Goal: Task Accomplishment & Management: Manage account settings

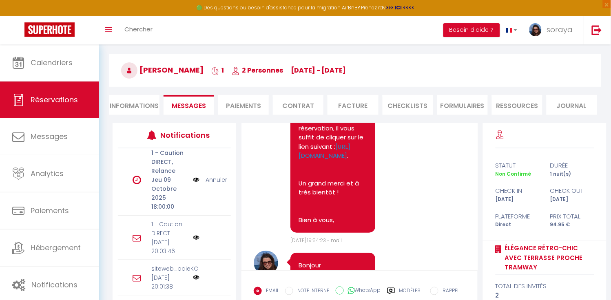
scroll to position [29, 0]
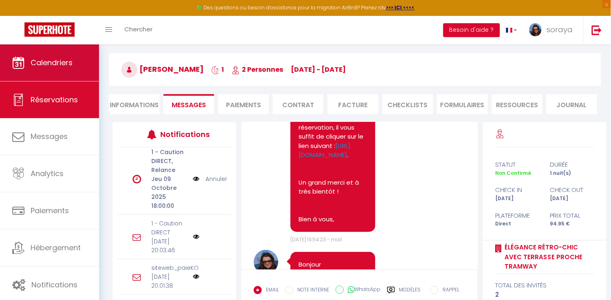
click at [63, 66] on span "Calendriers" at bounding box center [52, 63] width 42 height 10
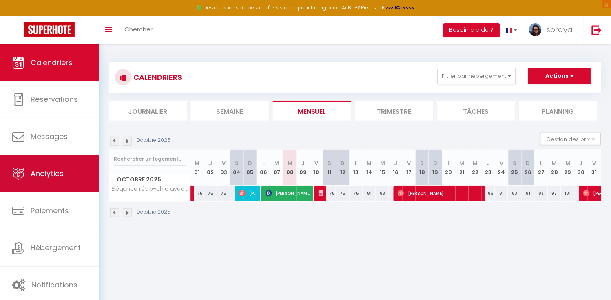
click at [68, 178] on link "Analytics" at bounding box center [49, 173] width 99 height 37
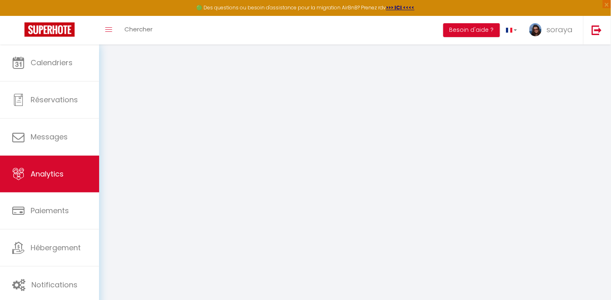
select select "2025"
select select "10"
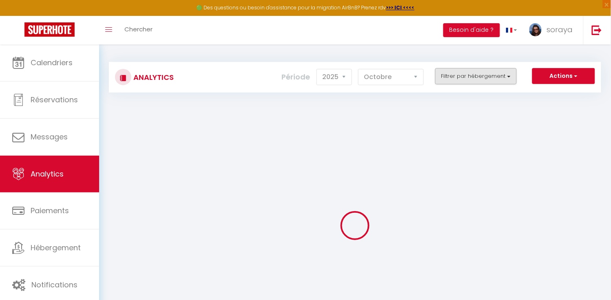
checkbox input "false"
checkbox campagnarde "false"
checkbox Eurexpo\/GroupamaStadium "false"
checkbox Sérénité "false"
checkbox jardin "false"
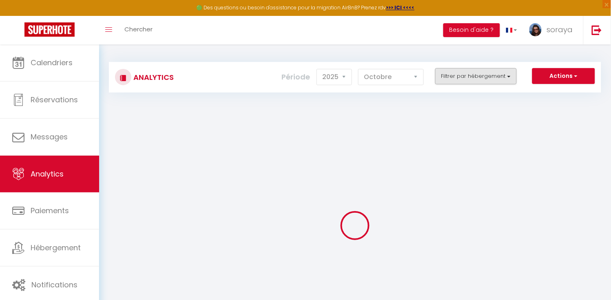
checkbox Stadium "false"
checkbox input "false"
checkbox 6P "false"
checkbox couple\/travail "false"
checkbox Lyon "false"
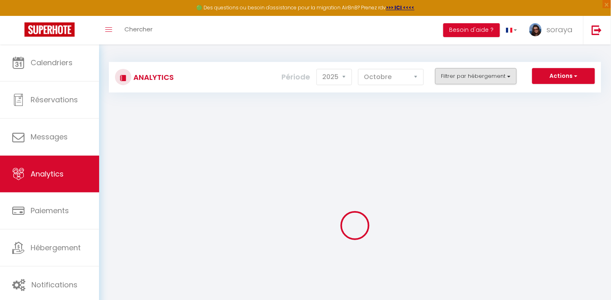
checkbox Eurexpo "false"
checkbox input "false"
checkbox Métro "false"
checkbox Lyon "false"
checkbox input "false"
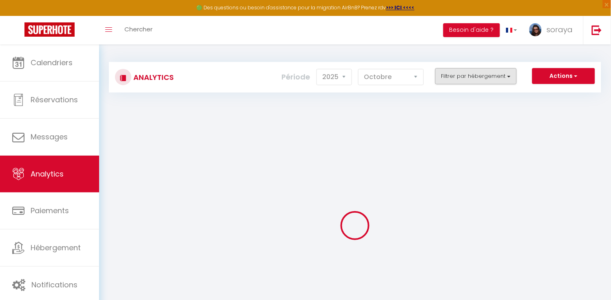
checkbox Lyon "false"
checkbox tramway "false"
checkbox parking "false"
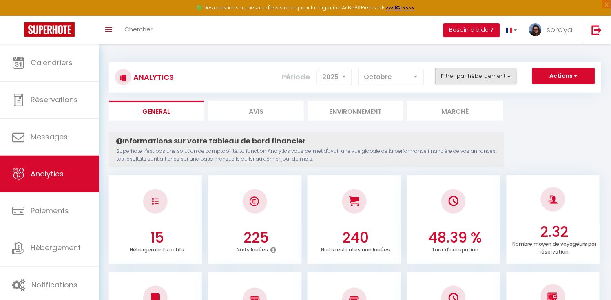
click at [510, 78] on button "Filtrer par hébergement" at bounding box center [476, 76] width 82 height 16
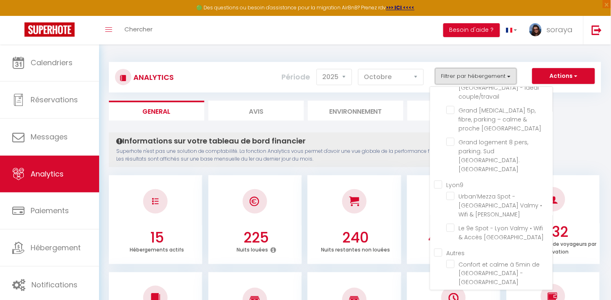
scroll to position [182, 0]
checkbox parking "true"
checkbox campagnarde "false"
checkbox Eurexpo\/GroupamaStadium "false"
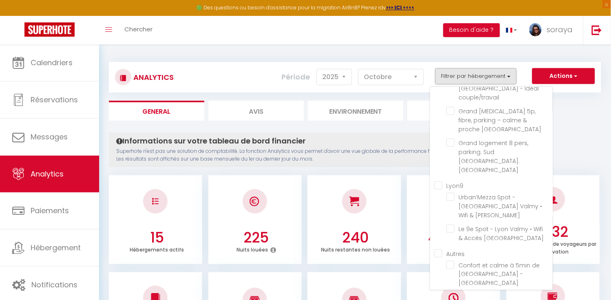
checkbox Sérénité "false"
checkbox jardin "false"
checkbox Stadium "false"
checkbox 6P "false"
checkbox couple\/travail "false"
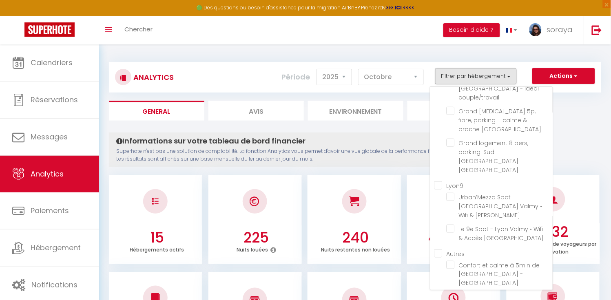
checkbox Lyon "false"
checkbox Eurexpo "false"
checkbox Métro "false"
checkbox Lyon "false"
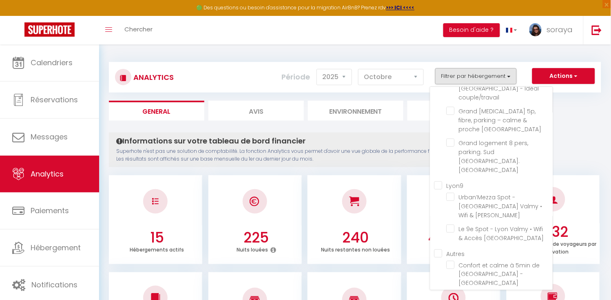
checkbox tramway "false"
checkbox parking "false"
checkbox campagnarde "false"
checkbox Eurexpo\/GroupamaStadium "false"
checkbox Sérénité "false"
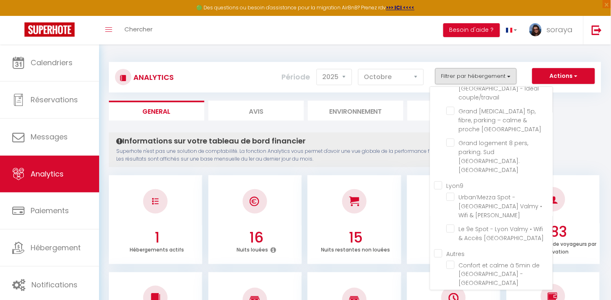
checkbox jardin "false"
checkbox Stadium "false"
checkbox 6P "false"
checkbox couple\/travail "false"
checkbox Lyon "false"
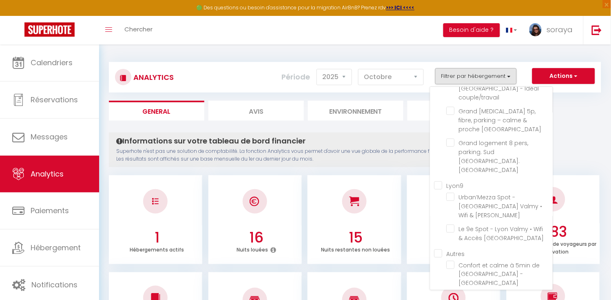
checkbox Eurexpo "false"
checkbox Métro "false"
checkbox Lyon "false"
checkbox tramway "false"
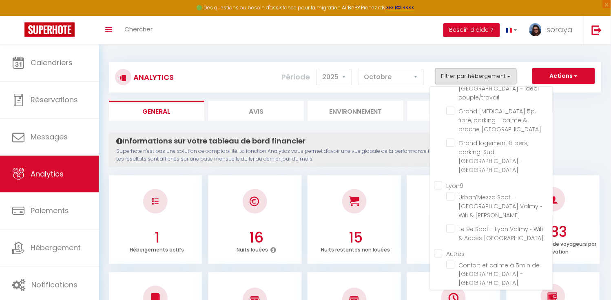
checkbox parking "false"
click at [565, 76] on button "Actions" at bounding box center [563, 76] width 63 height 16
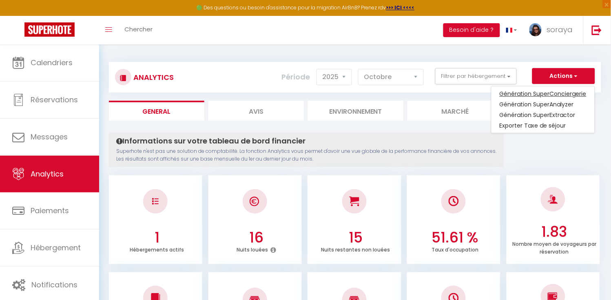
click at [552, 95] on link "Génération SuperConciergerie" at bounding box center [543, 94] width 103 height 11
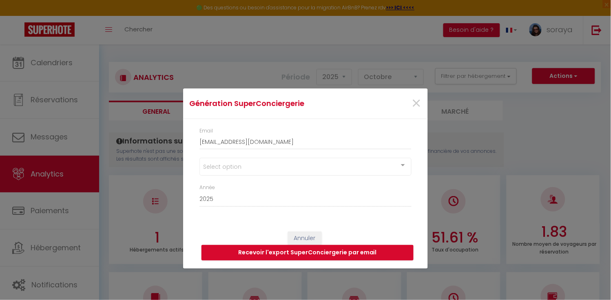
click at [276, 171] on div "Select option" at bounding box center [305, 167] width 212 height 18
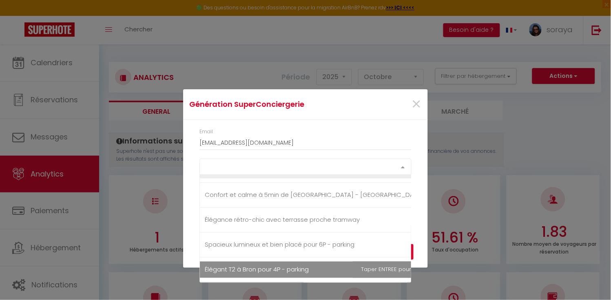
scroll to position [366, 0]
click at [246, 267] on span "Élégant T2 à Bron pour 4P - parking" at bounding box center [257, 270] width 104 height 9
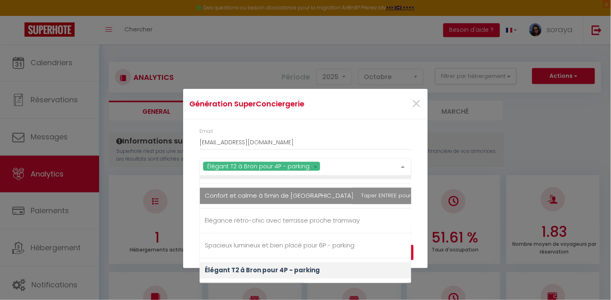
click at [417, 148] on div "Email [EMAIL_ADDRESS][DOMAIN_NAME]" at bounding box center [305, 143] width 223 height 31
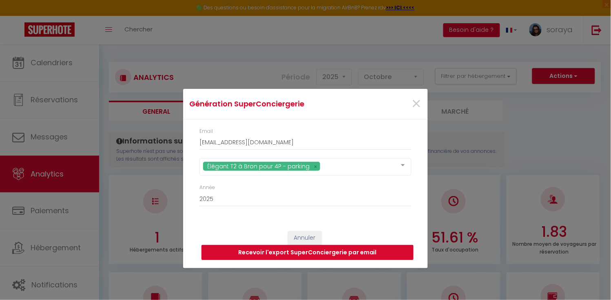
click at [332, 254] on button "Recevoir l'export SuperConciergerie par email" at bounding box center [308, 253] width 212 height 16
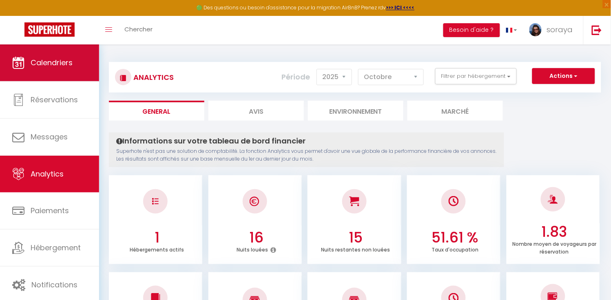
click at [71, 67] on span "Calendriers" at bounding box center [52, 63] width 42 height 10
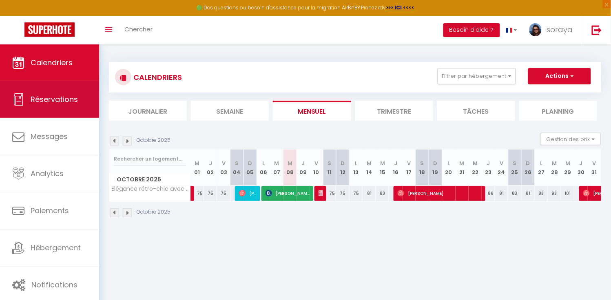
click at [91, 100] on link "Réservations" at bounding box center [49, 99] width 99 height 37
select select "not_cancelled"
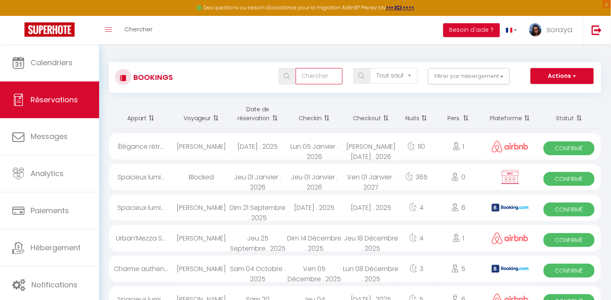
click at [315, 80] on input "text" at bounding box center [319, 76] width 47 height 16
paste input "[PERSON_NAME]"
type input "[PERSON_NAME]"
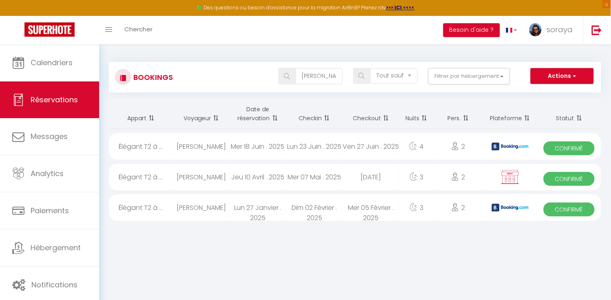
click at [277, 177] on div "Jeu 10 Avril . 2025" at bounding box center [258, 177] width 57 height 27
select select "OK"
select select "1"
select select "0"
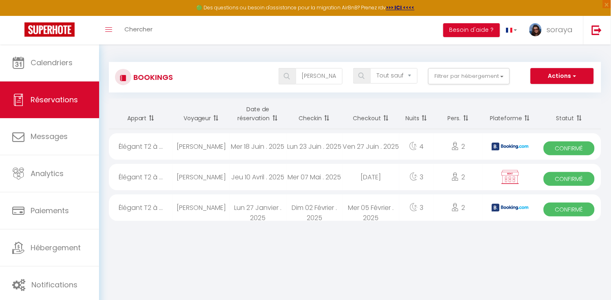
select select "1"
select select
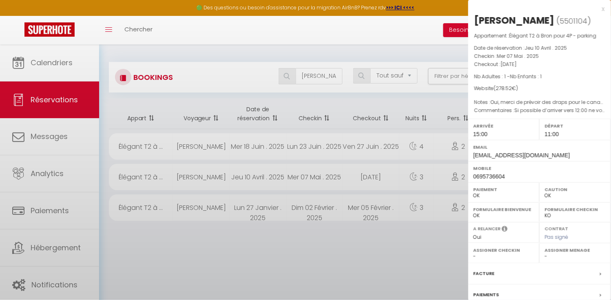
select select "34604"
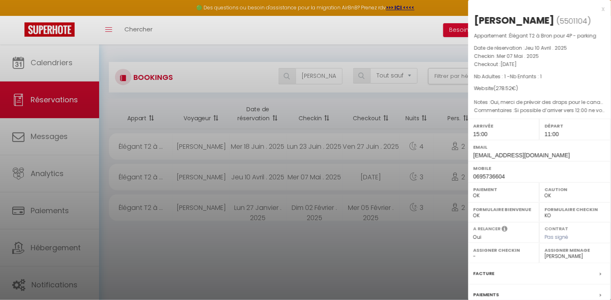
click at [477, 270] on label "Facture" at bounding box center [484, 274] width 21 height 9
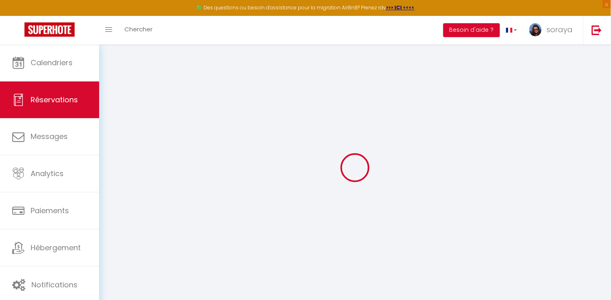
select select
checkbox input "false"
select index
type \ "Si possible d’arriver vers 12:00 ne vous remercie On se tiendra au courant par …"
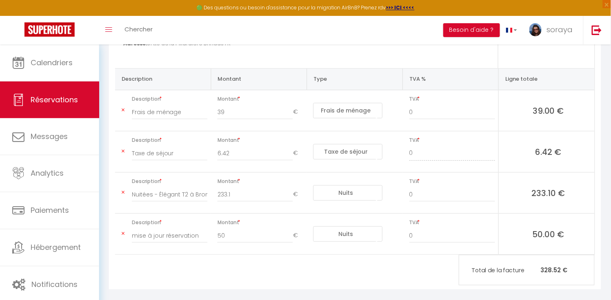
scroll to position [155, 0]
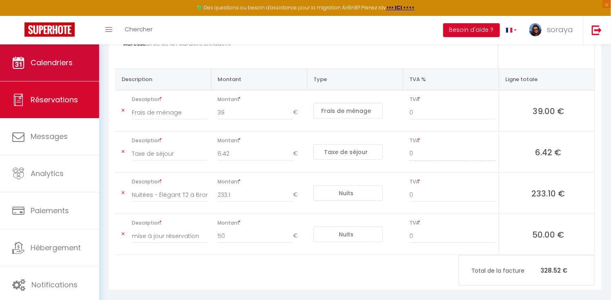
click at [50, 67] on span "Calendriers" at bounding box center [52, 63] width 42 height 10
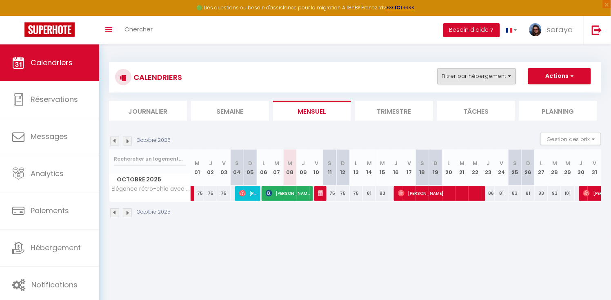
click at [448, 80] on button "Filtrer par hébergement" at bounding box center [476, 76] width 78 height 16
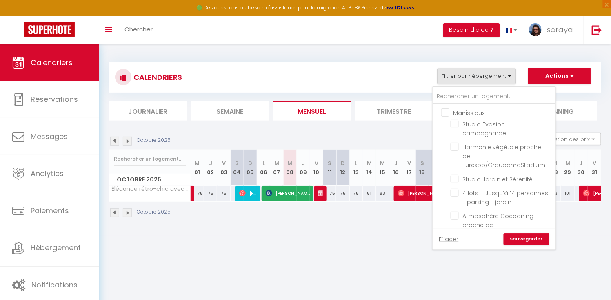
click at [447, 113] on input "Manissieux" at bounding box center [502, 112] width 122 height 8
checkbox input "true"
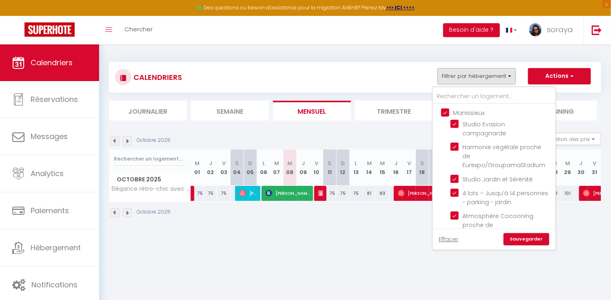
checkbox input "true"
checkbox input "false"
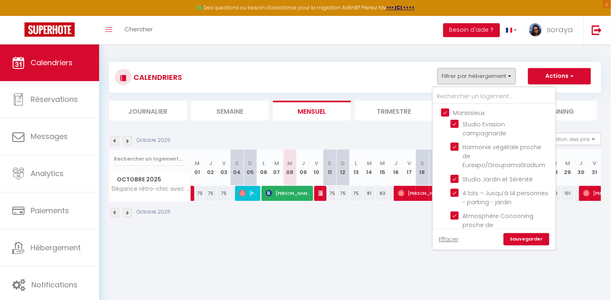
checkbox input "false"
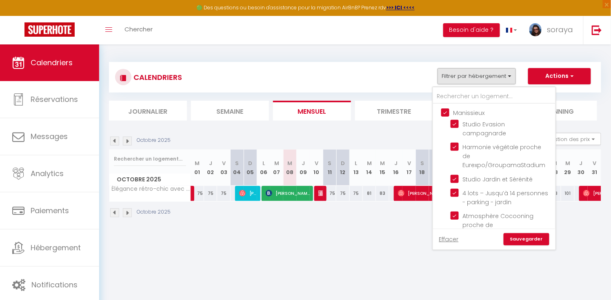
checkbox input "false"
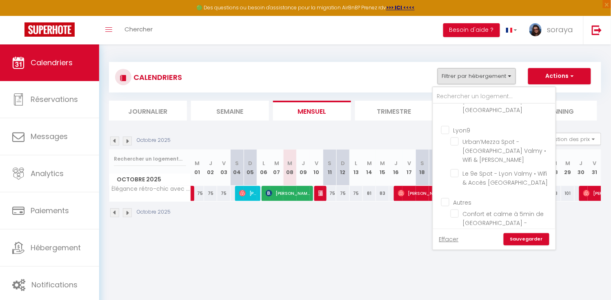
scroll to position [277, 0]
click at [453, 195] on ul "Autres Confort et calme à 5min de [GEOGRAPHIC_DATA] - [GEOGRAPHIC_DATA] Éléganc…" at bounding box center [494, 254] width 122 height 118
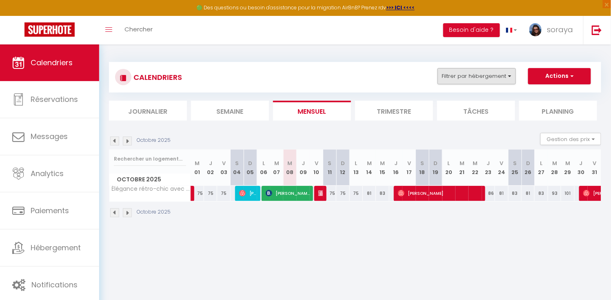
click at [485, 77] on button "Filtrer par hébergement" at bounding box center [476, 76] width 78 height 16
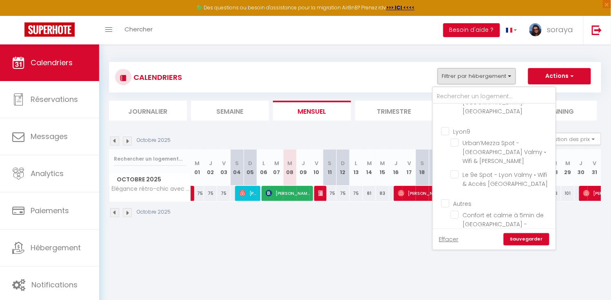
click at [456, 243] on input "Élégance rétro-chic avec terrasse proche tramway" at bounding box center [501, 247] width 102 height 8
checkbox input "false"
click at [530, 248] on div "Effacer Sauvegarder" at bounding box center [494, 239] width 122 height 21
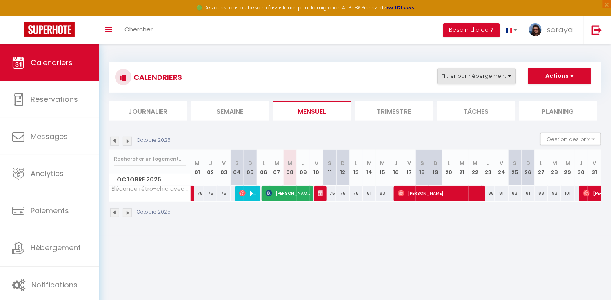
click at [507, 76] on button "Filtrer par hébergement" at bounding box center [476, 76] width 78 height 16
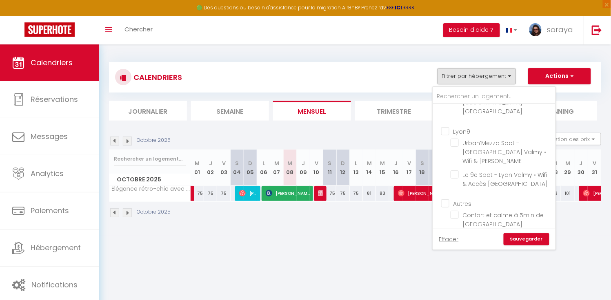
click at [519, 243] on link "Sauvegarder" at bounding box center [526, 239] width 46 height 12
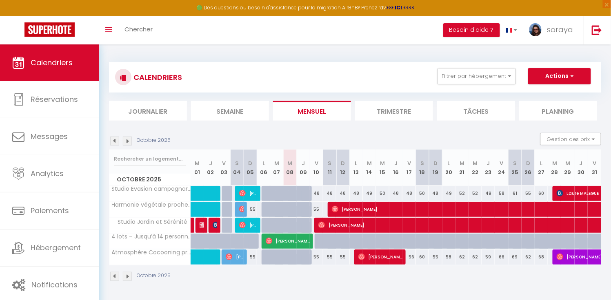
click at [127, 142] on img at bounding box center [127, 141] width 9 height 9
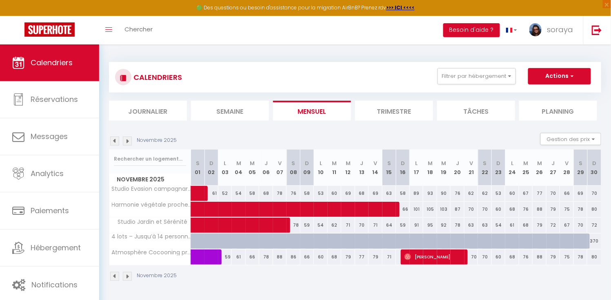
click at [116, 140] on img at bounding box center [114, 141] width 9 height 9
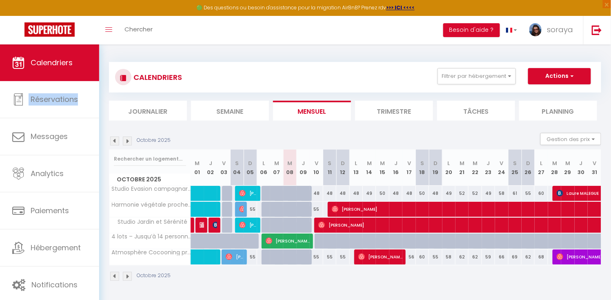
select select "OK"
select select "0"
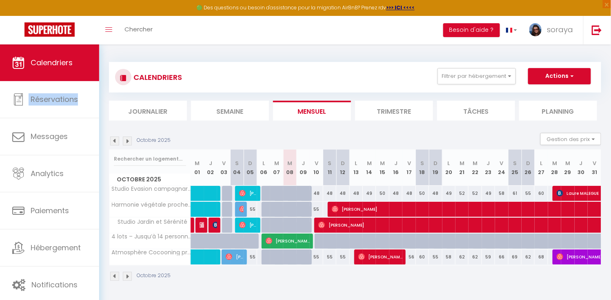
select select "1"
select select
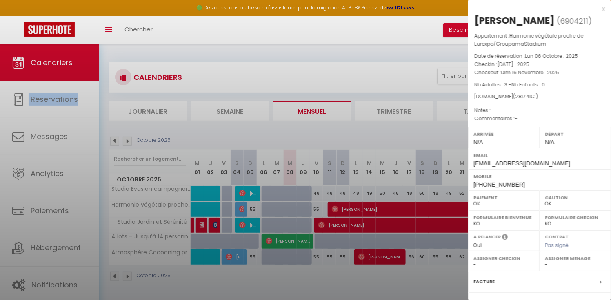
select select "19128"
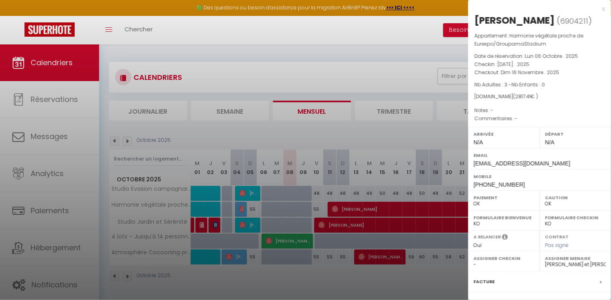
click at [351, 205] on div at bounding box center [305, 150] width 611 height 300
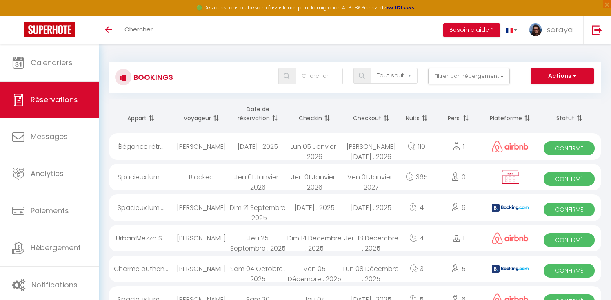
select select "not_cancelled"
click at [312, 74] on input "text" at bounding box center [318, 76] width 47 height 16
type input "fida"
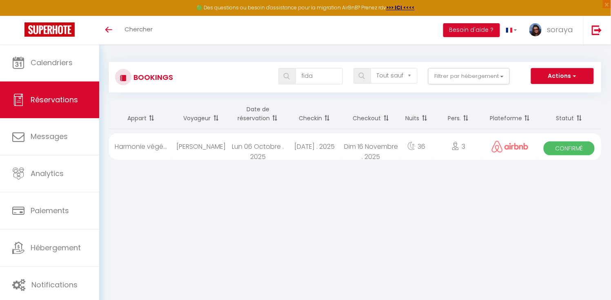
click at [318, 145] on div "[DATE] . 2025" at bounding box center [314, 146] width 57 height 27
select select "OK"
select select "0"
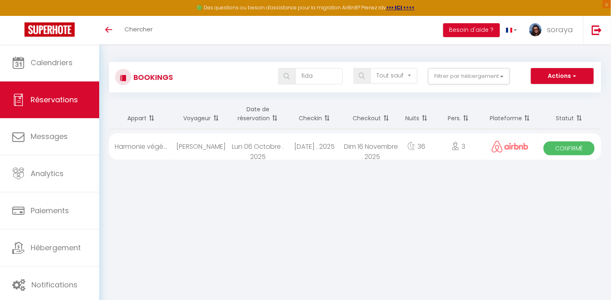
select select "1"
select select
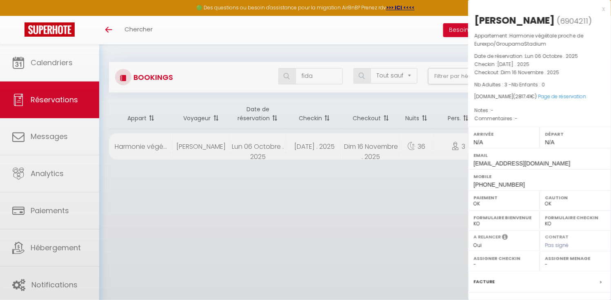
select select "19128"
